Goal: Information Seeking & Learning: Learn about a topic

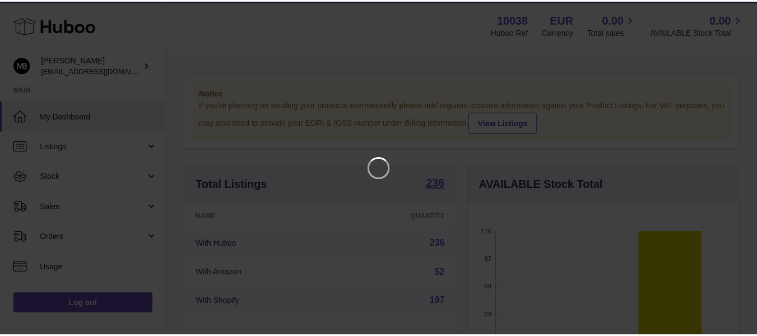
scroll to position [175, 274]
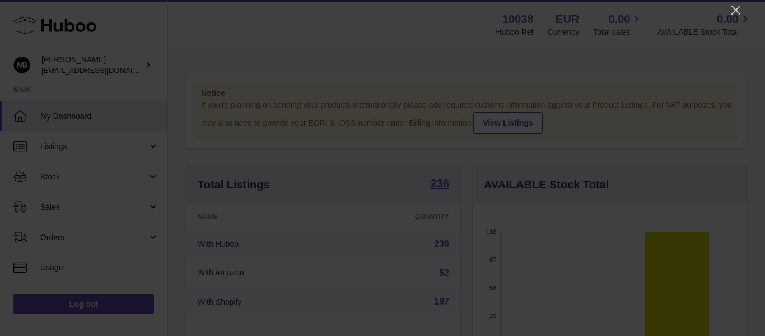
click at [735, 7] on icon "Close" at bounding box center [736, 9] width 13 height 13
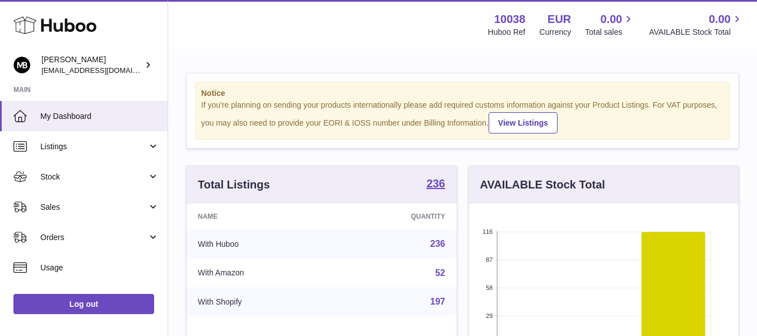
scroll to position [22, 0]
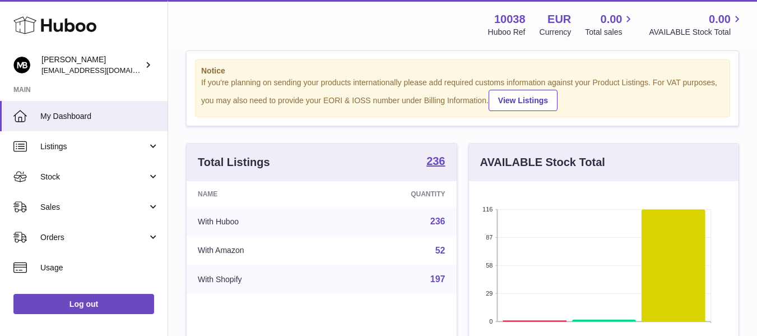
click at [370, 265] on td "197" at bounding box center [395, 278] width 122 height 29
click at [379, 36] on div "Menu Huboo 10038 Huboo Ref EUR Currency 0.00 Total sales 0.00 AVAILABLE Stock T…" at bounding box center [463, 25] width 562 height 26
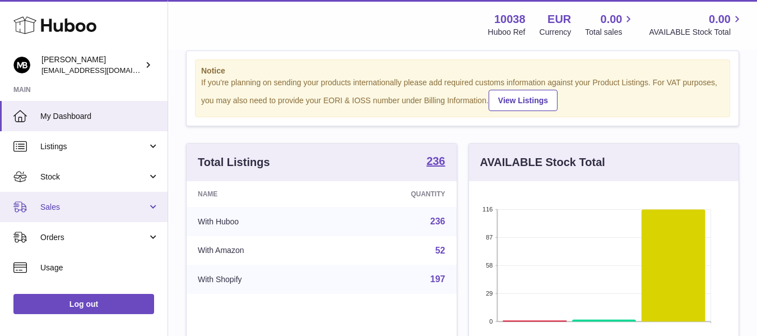
click at [50, 210] on span "Sales" at bounding box center [93, 207] width 107 height 11
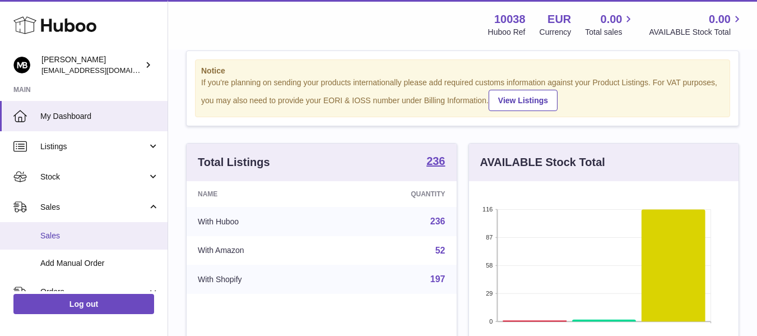
click at [56, 227] on link "Sales" at bounding box center [84, 235] width 168 height 27
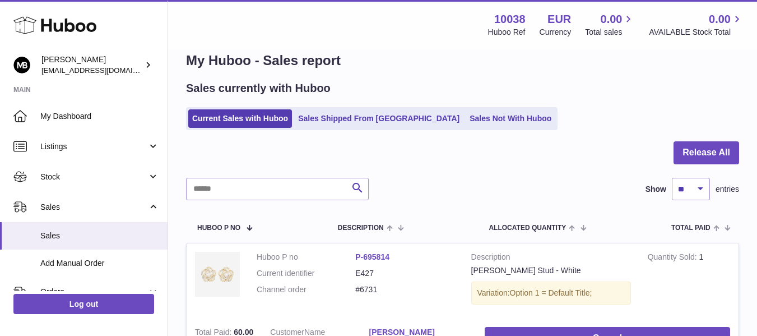
scroll to position [22, 0]
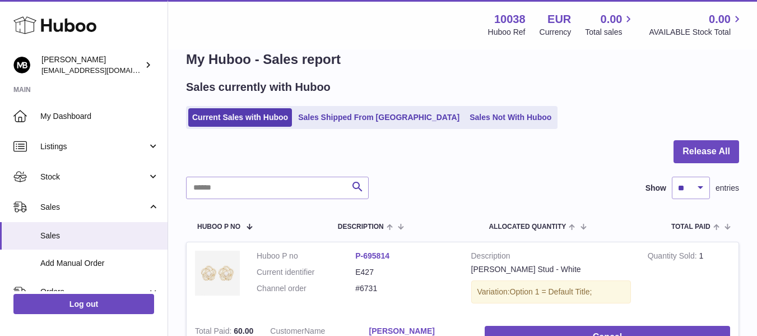
click at [437, 30] on div "Menu Huboo 10038 Huboo Ref EUR Currency 0.00 Total sales 0.00 AVAILABLE Stock T…" at bounding box center [463, 25] width 562 height 26
click at [389, 64] on h1 "My Huboo - Sales report" at bounding box center [462, 59] width 553 height 18
